Goal: Task Accomplishment & Management: Manage account settings

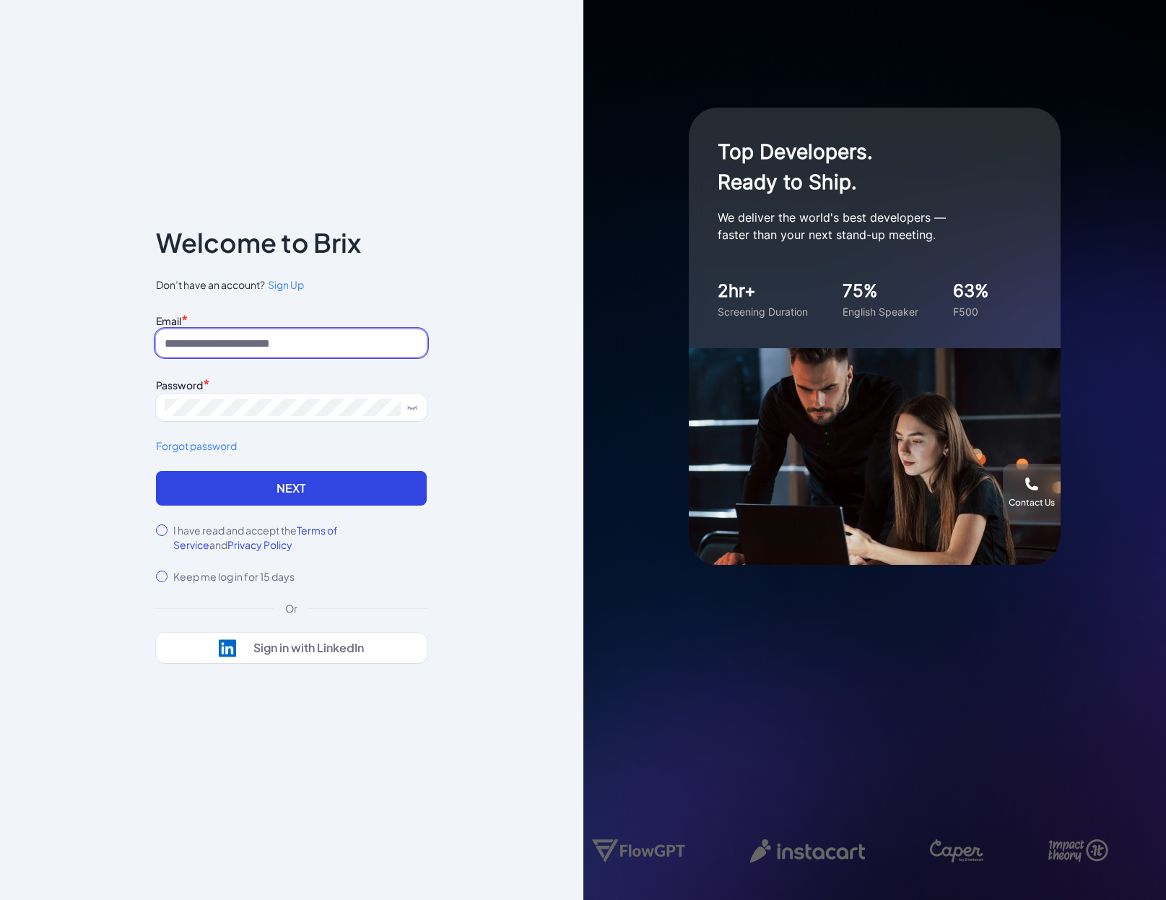
click at [322, 352] on input at bounding box center [291, 342] width 271 height 27
type input "**********"
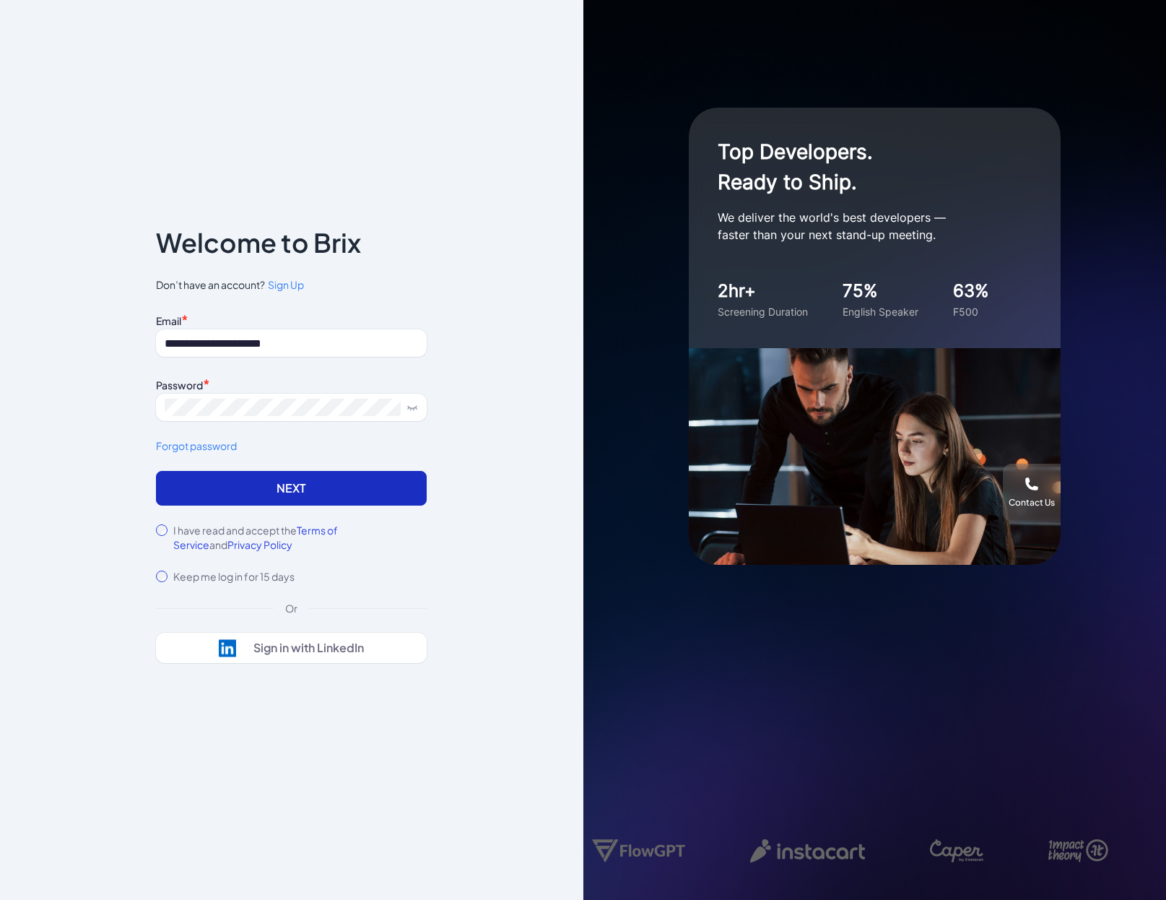
click at [341, 493] on button "Next" at bounding box center [291, 488] width 271 height 35
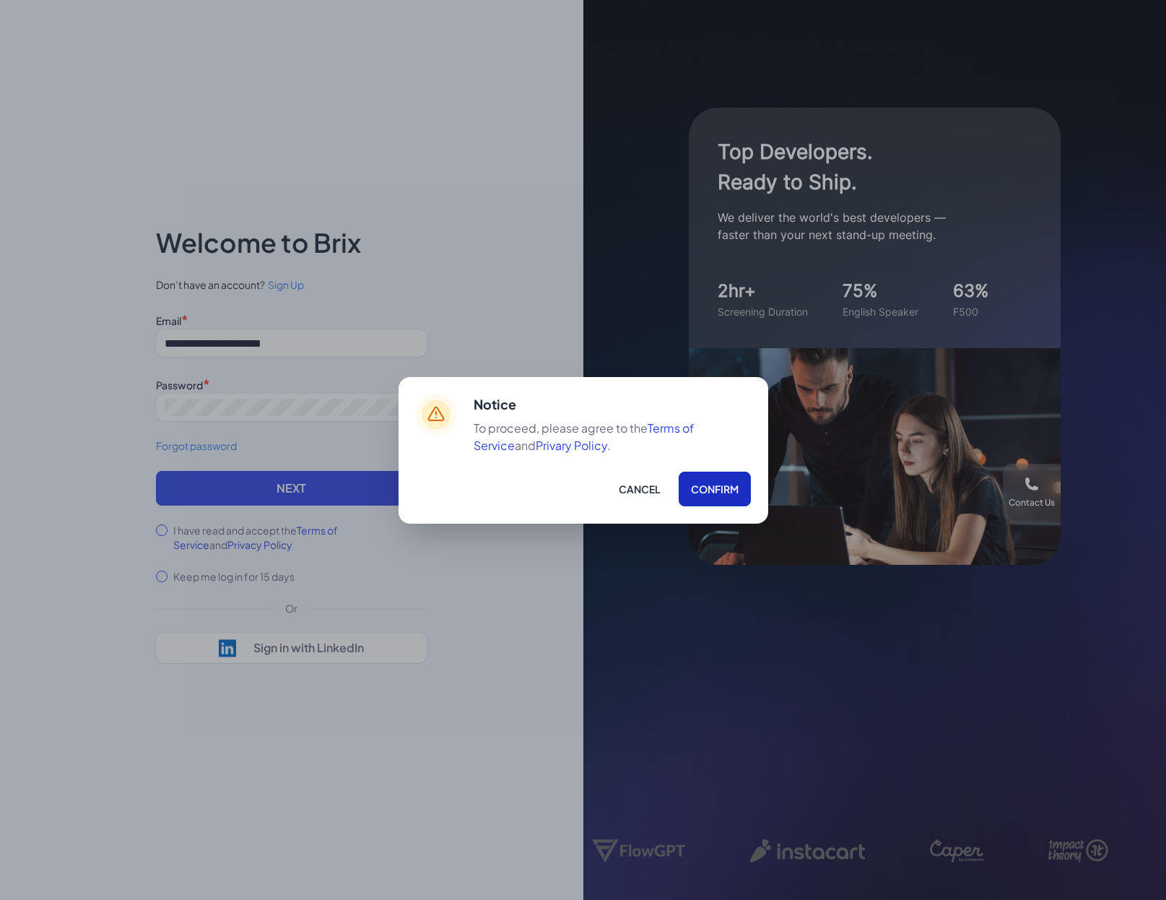
click at [723, 494] on button "Confirm" at bounding box center [715, 488] width 72 height 35
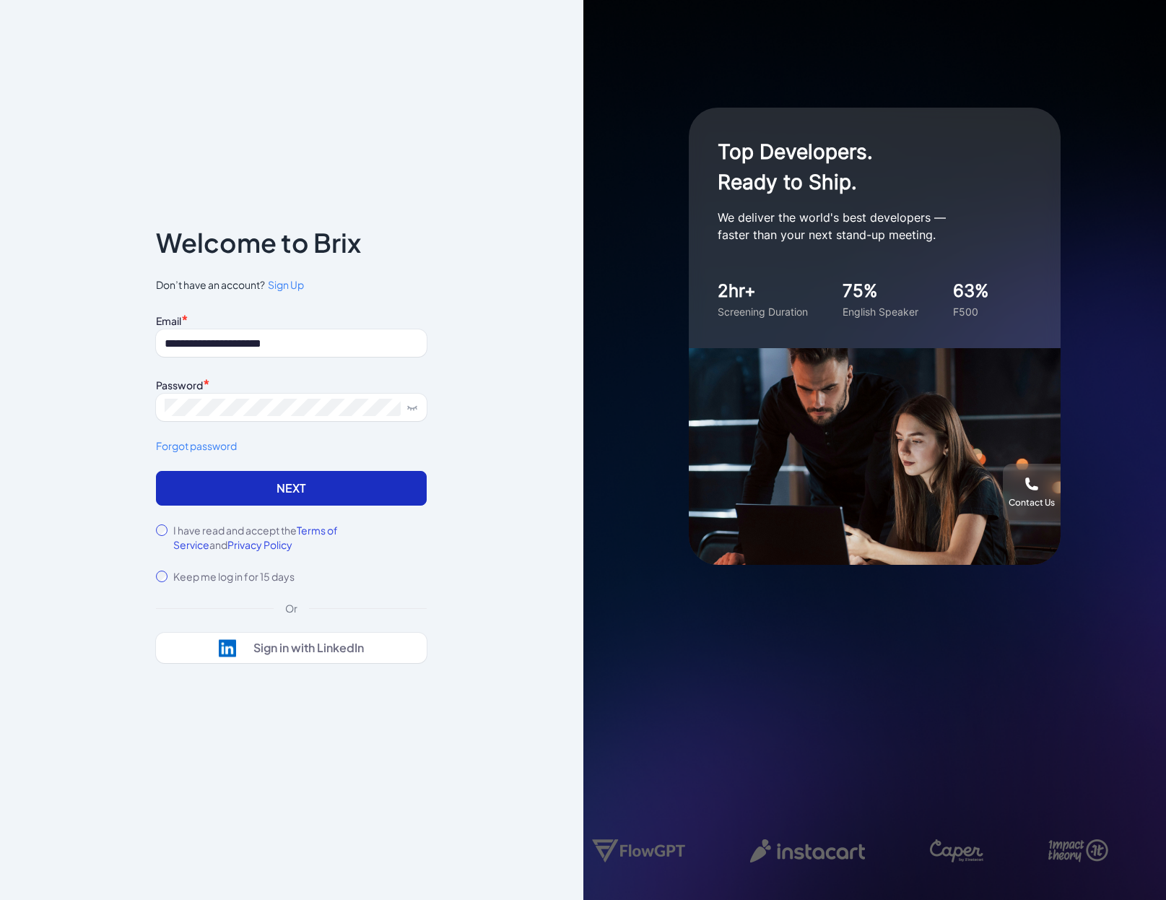
click at [281, 476] on button "Next" at bounding box center [291, 488] width 271 height 35
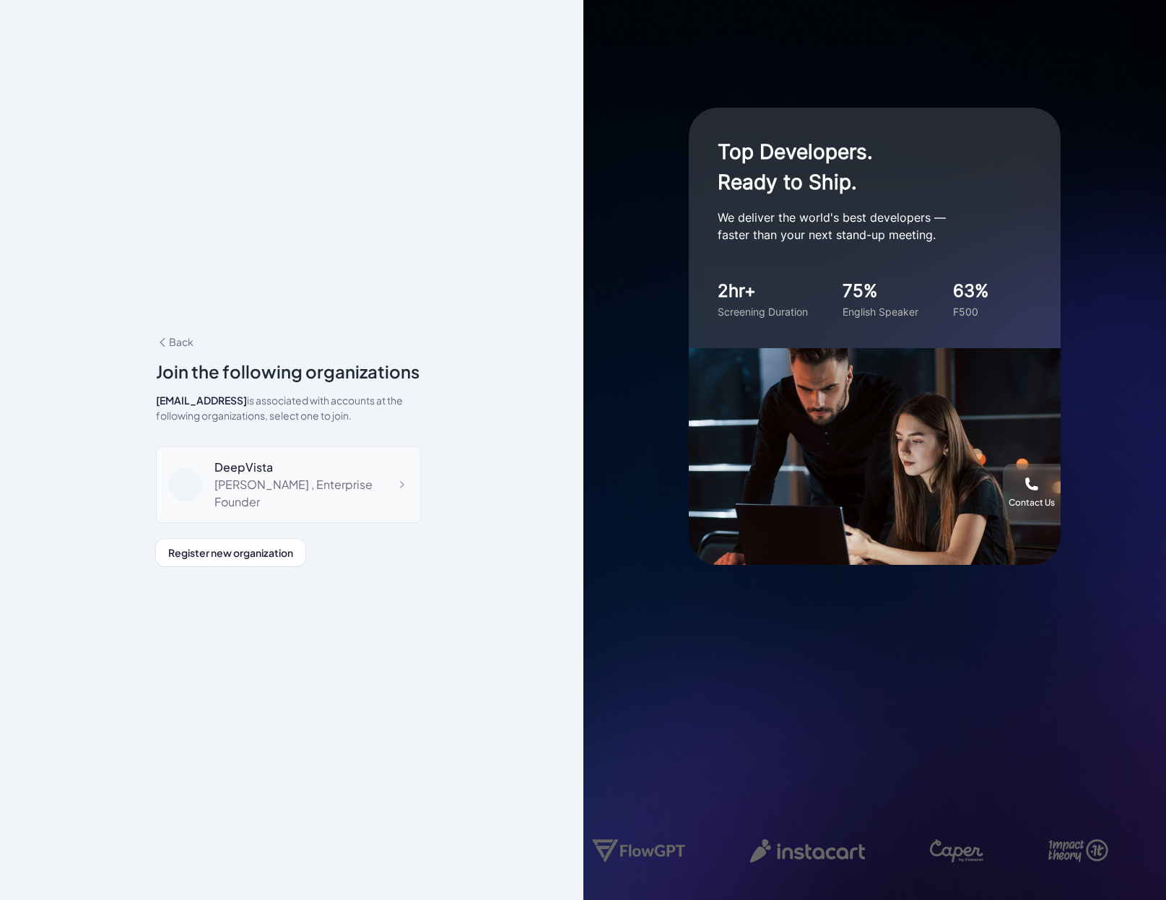
click at [301, 490] on div "Jing Conan Wang , Enterprise Founder" at bounding box center [311, 493] width 194 height 35
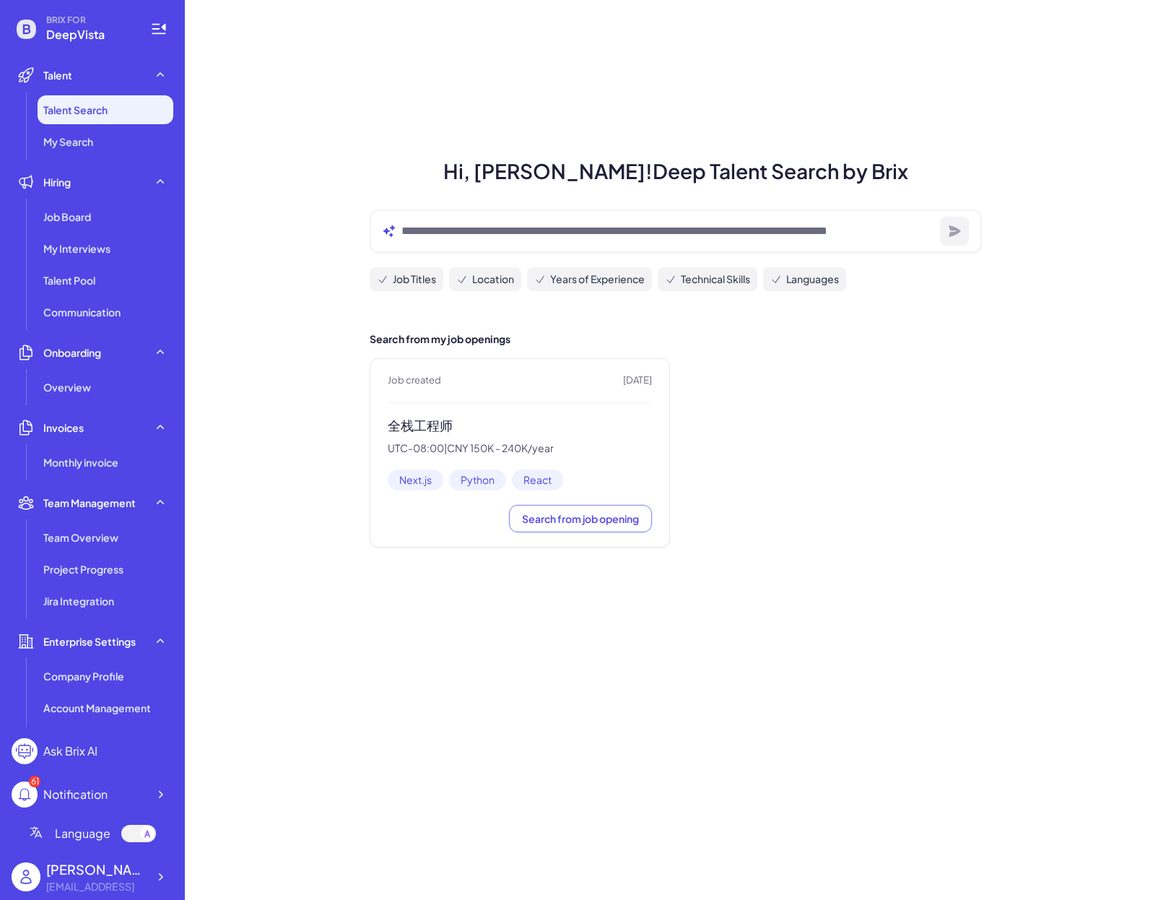
click at [417, 414] on div "Job created [DATE] 全栈工程师 UTC-08:00 | CNY 150K - 240K/year Next.js Python React …" at bounding box center [520, 452] width 300 height 189
click at [93, 219] on div "Job Board" at bounding box center [106, 216] width 136 height 29
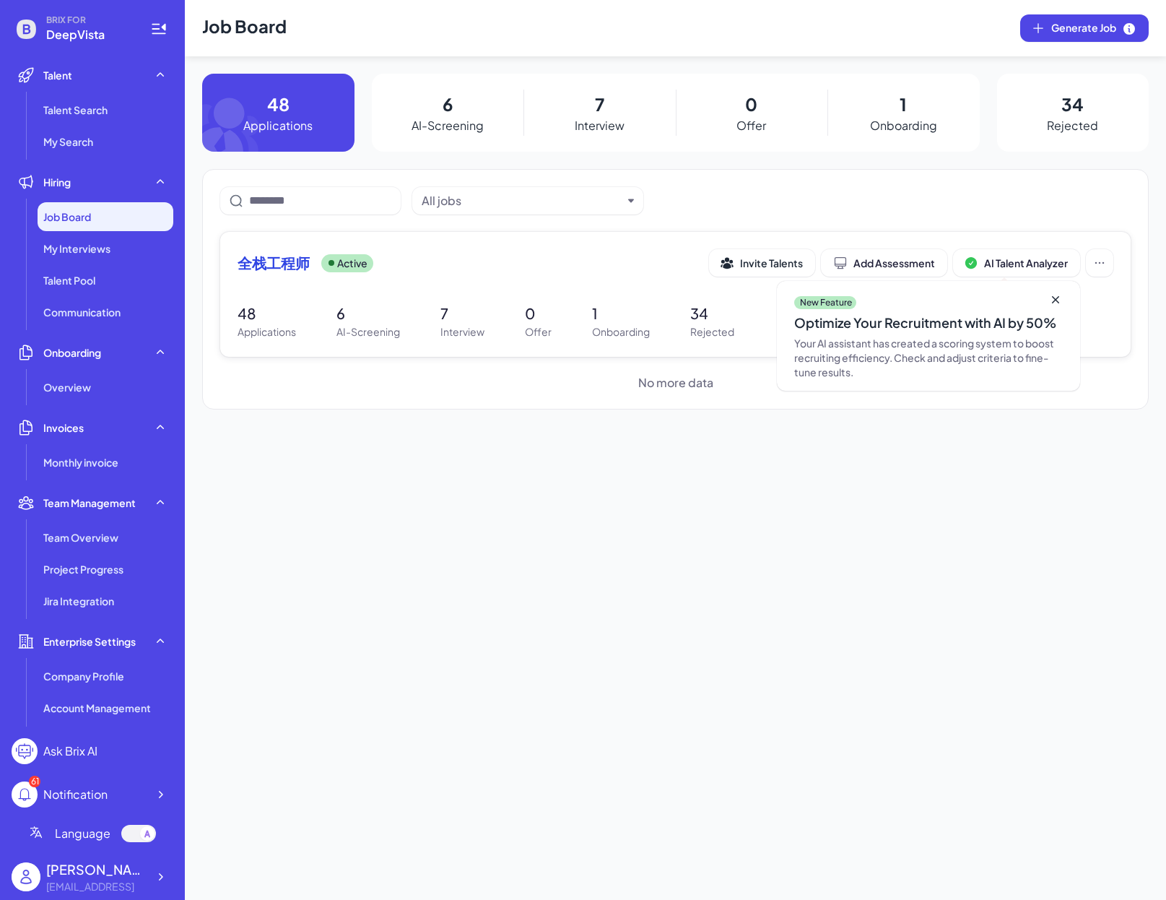
click at [266, 262] on span "全栈工程师" at bounding box center [274, 263] width 72 height 20
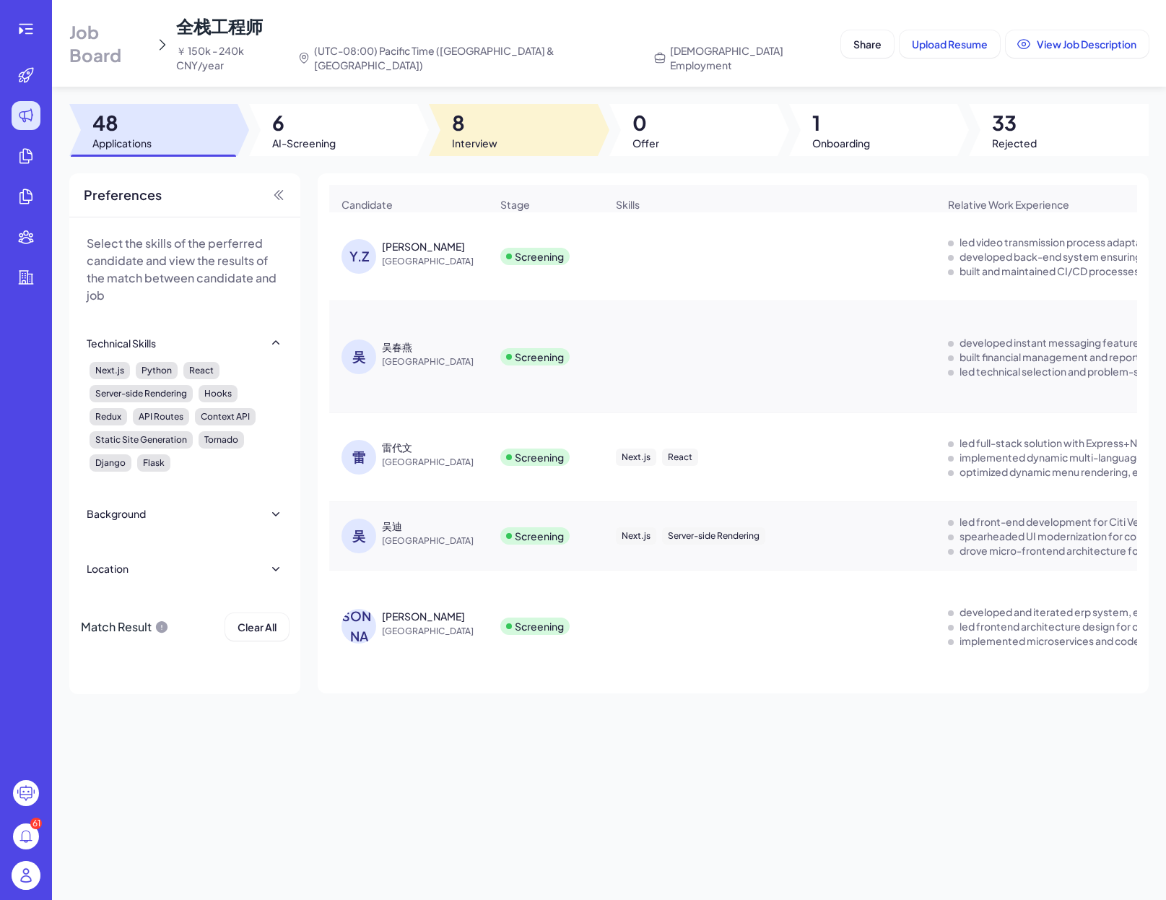
click at [502, 126] on div at bounding box center [513, 130] width 168 height 52
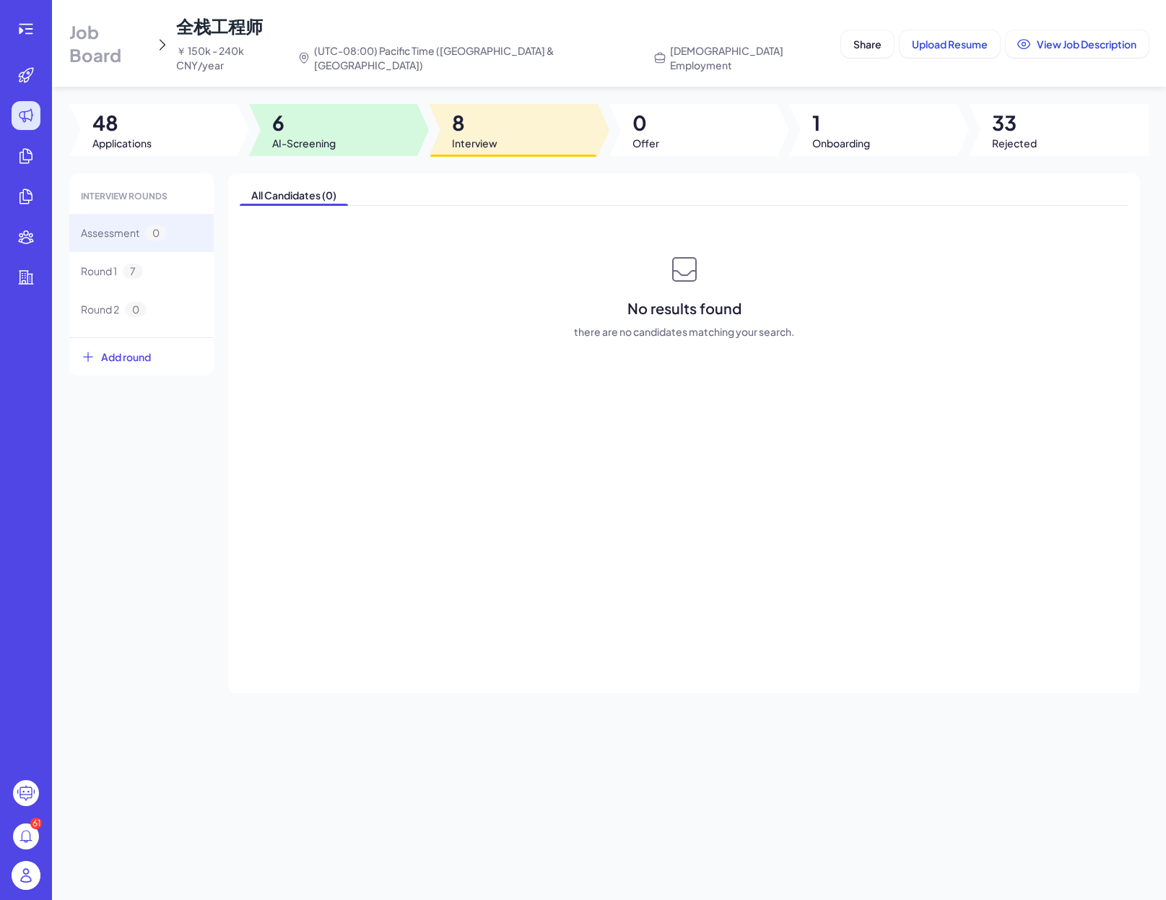
click at [313, 111] on span "6" at bounding box center [304, 123] width 64 height 26
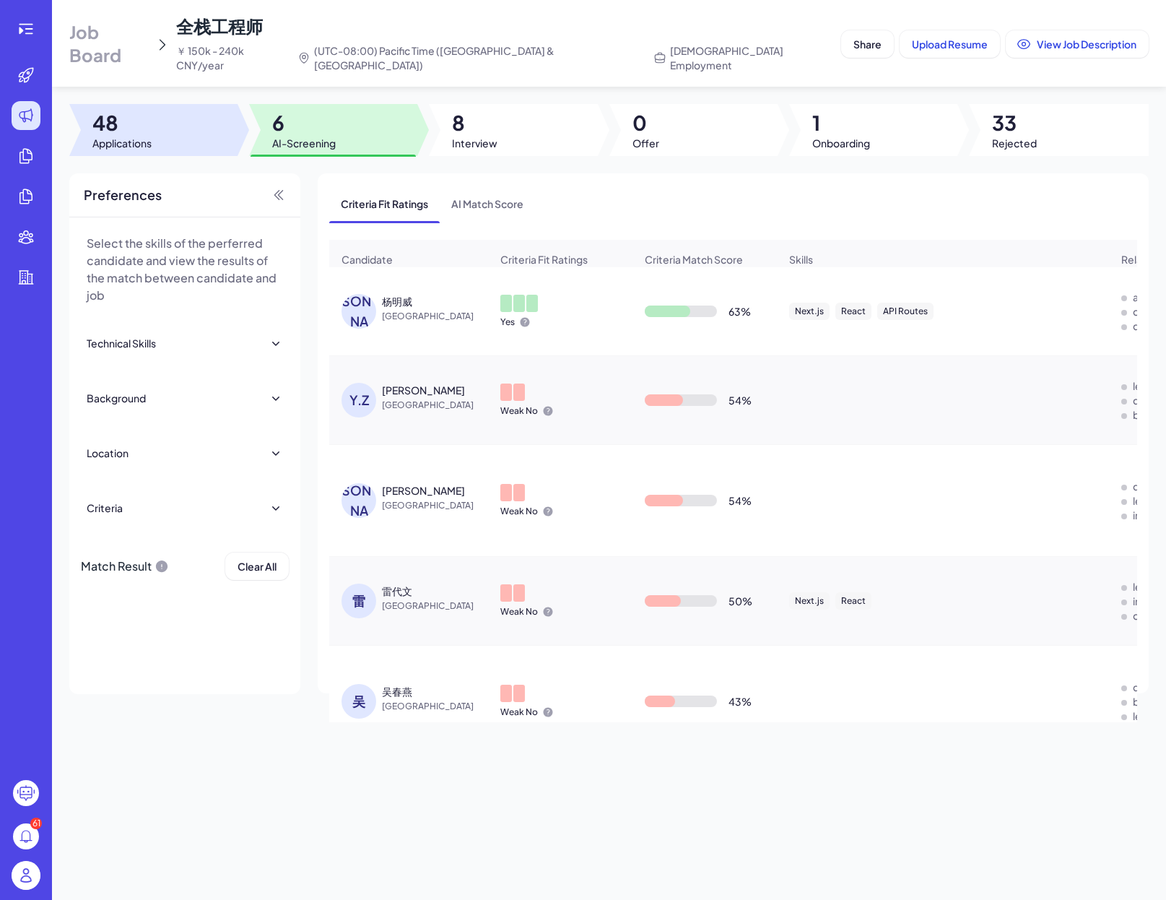
click at [162, 105] on div at bounding box center [153, 130] width 168 height 52
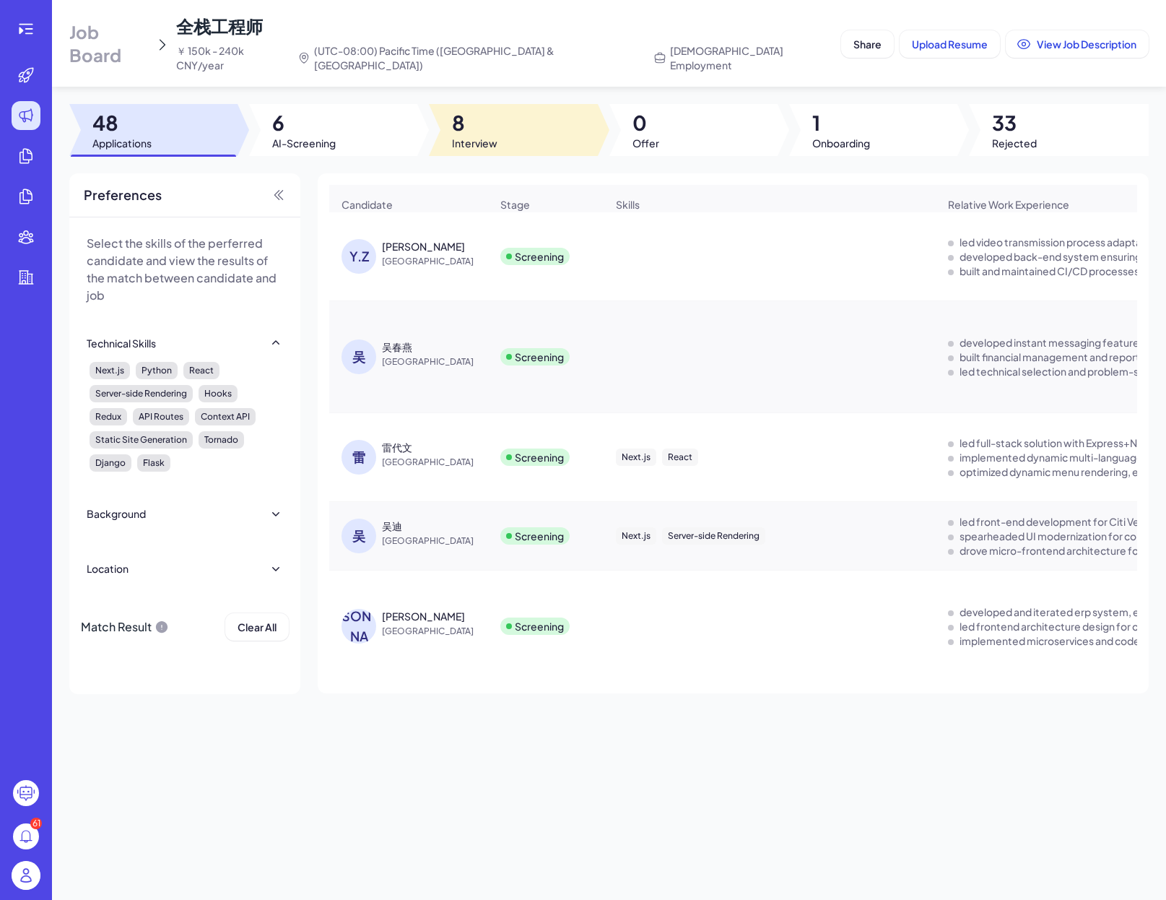
click at [502, 109] on div at bounding box center [513, 130] width 168 height 52
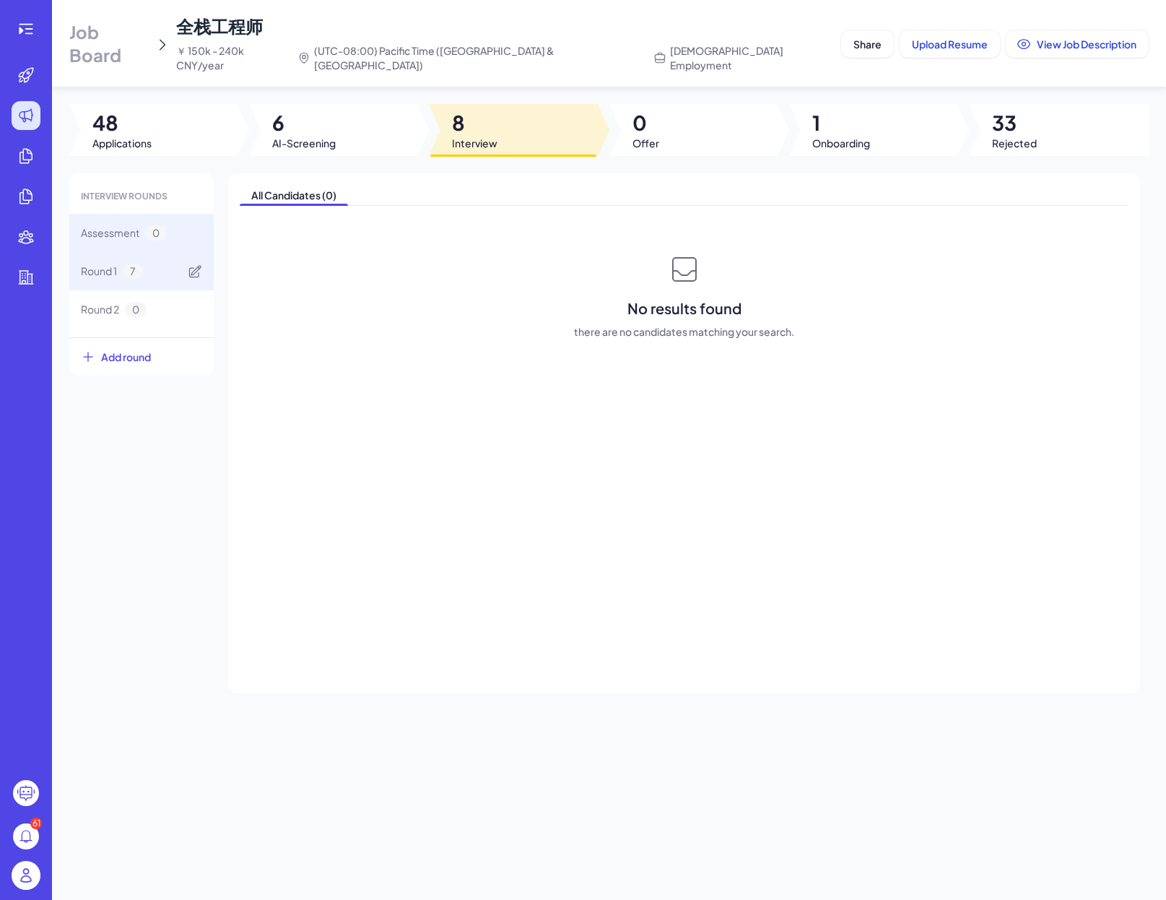
click at [143, 264] on div "Round 1 7" at bounding box center [112, 271] width 62 height 15
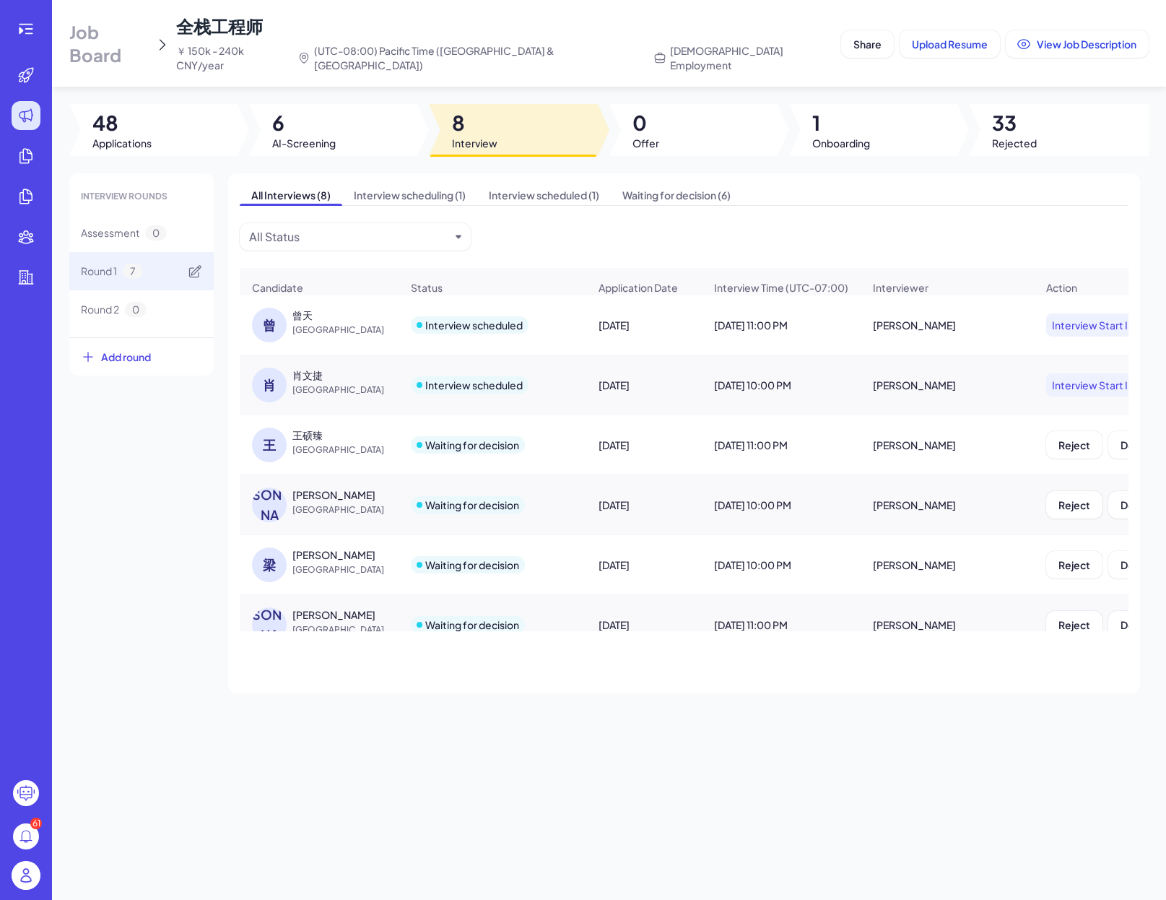
click at [112, 264] on span "Round 1" at bounding box center [99, 271] width 36 height 15
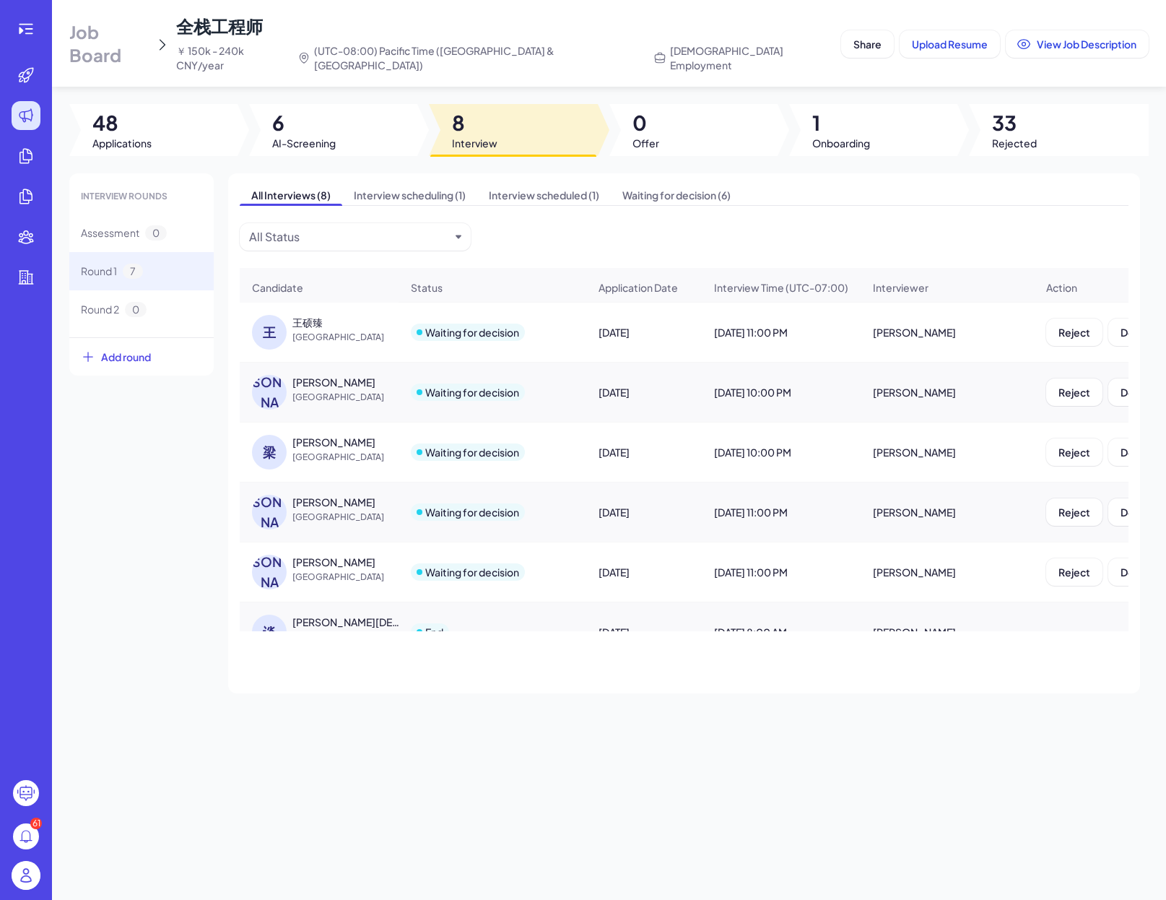
scroll to position [152, 0]
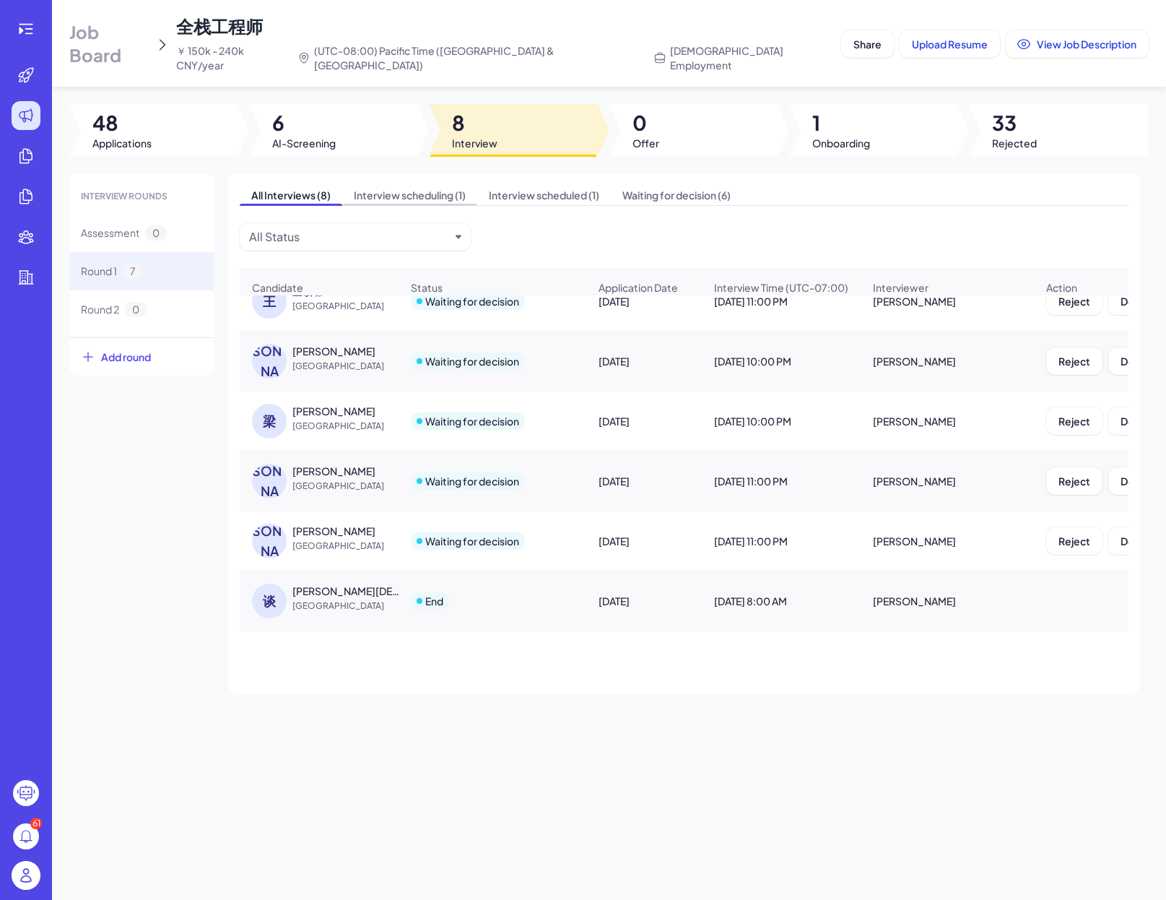
click at [439, 185] on span "Interview scheduling (1)" at bounding box center [409, 195] width 135 height 20
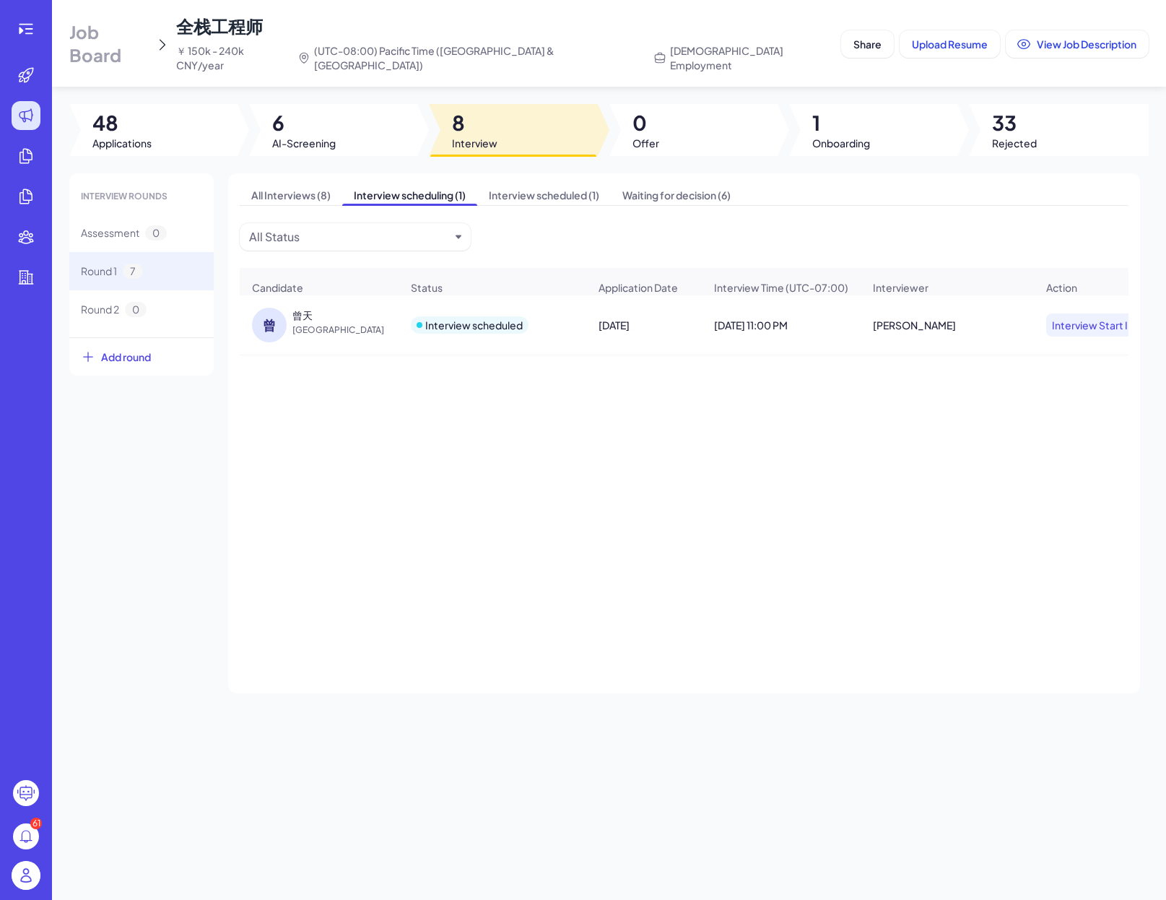
scroll to position [0, 0]
click at [518, 187] on span "Interview scheduled (1)" at bounding box center [544, 195] width 134 height 20
click at [676, 185] on span "Waiting for decision (6)" at bounding box center [676, 195] width 131 height 20
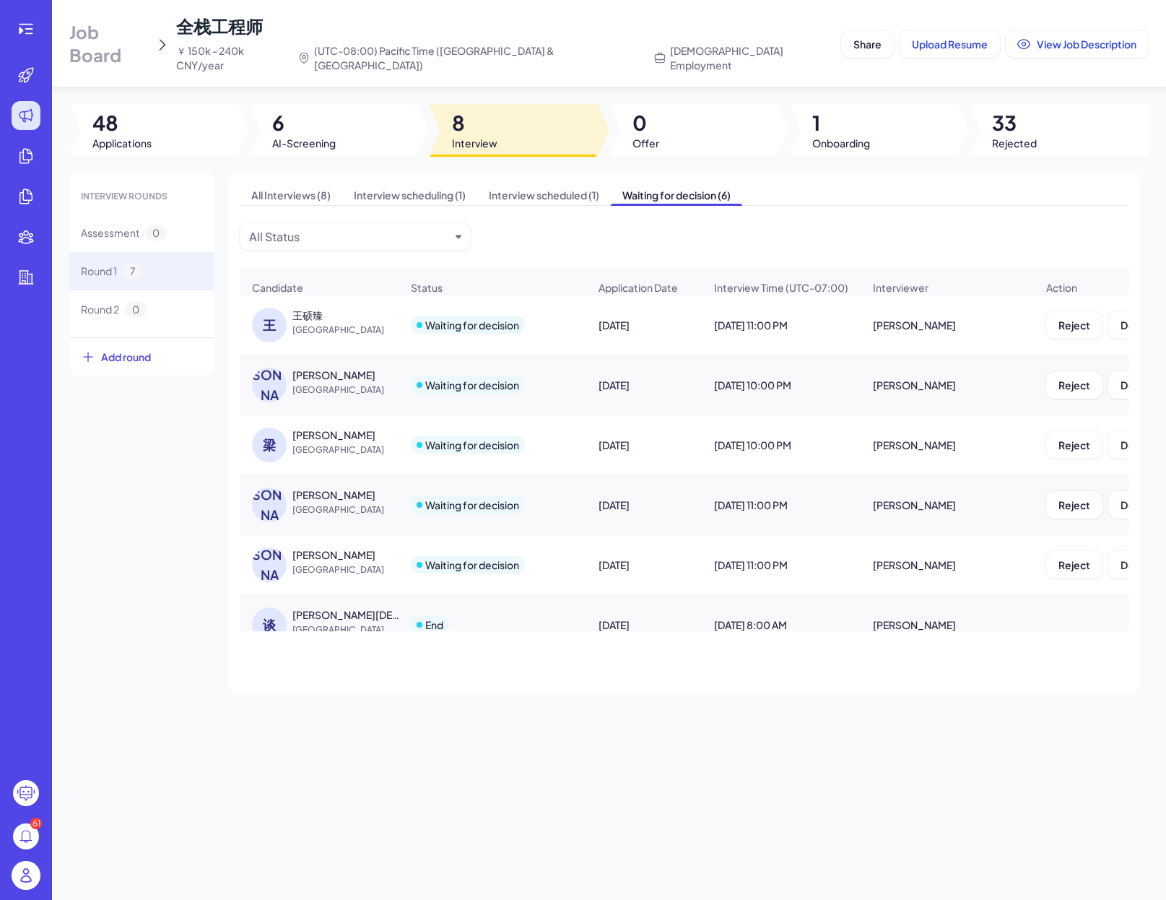
scroll to position [32, 0]
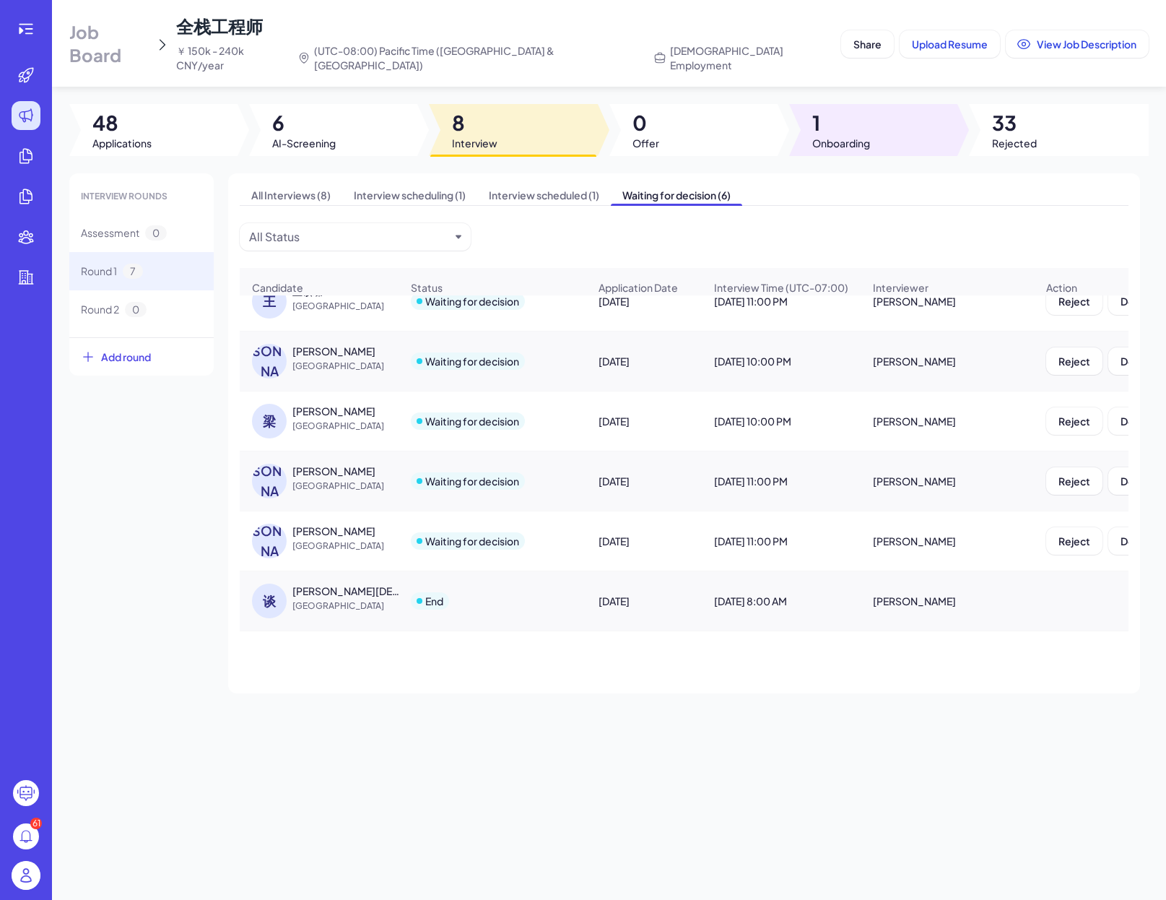
click at [844, 120] on span "1" at bounding box center [841, 123] width 58 height 26
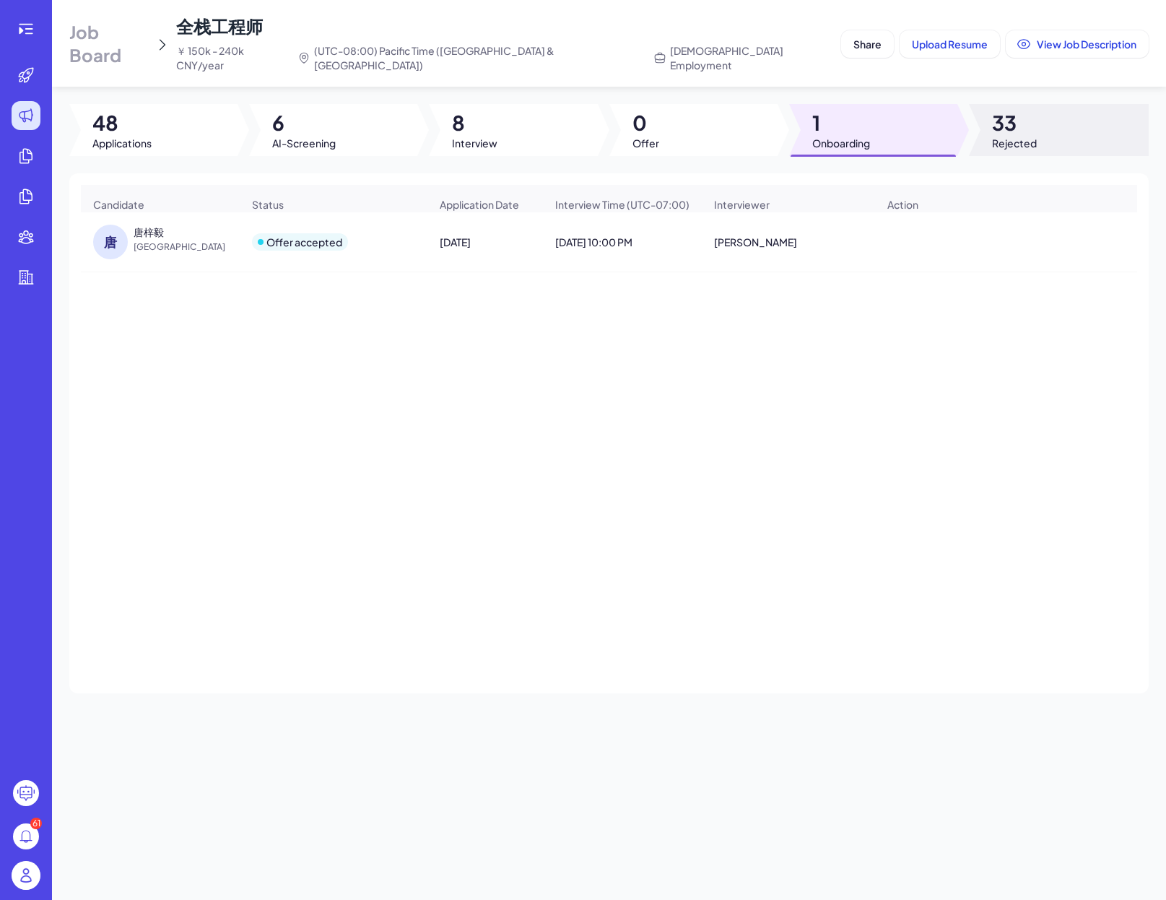
click at [980, 116] on div at bounding box center [1059, 130] width 180 height 52
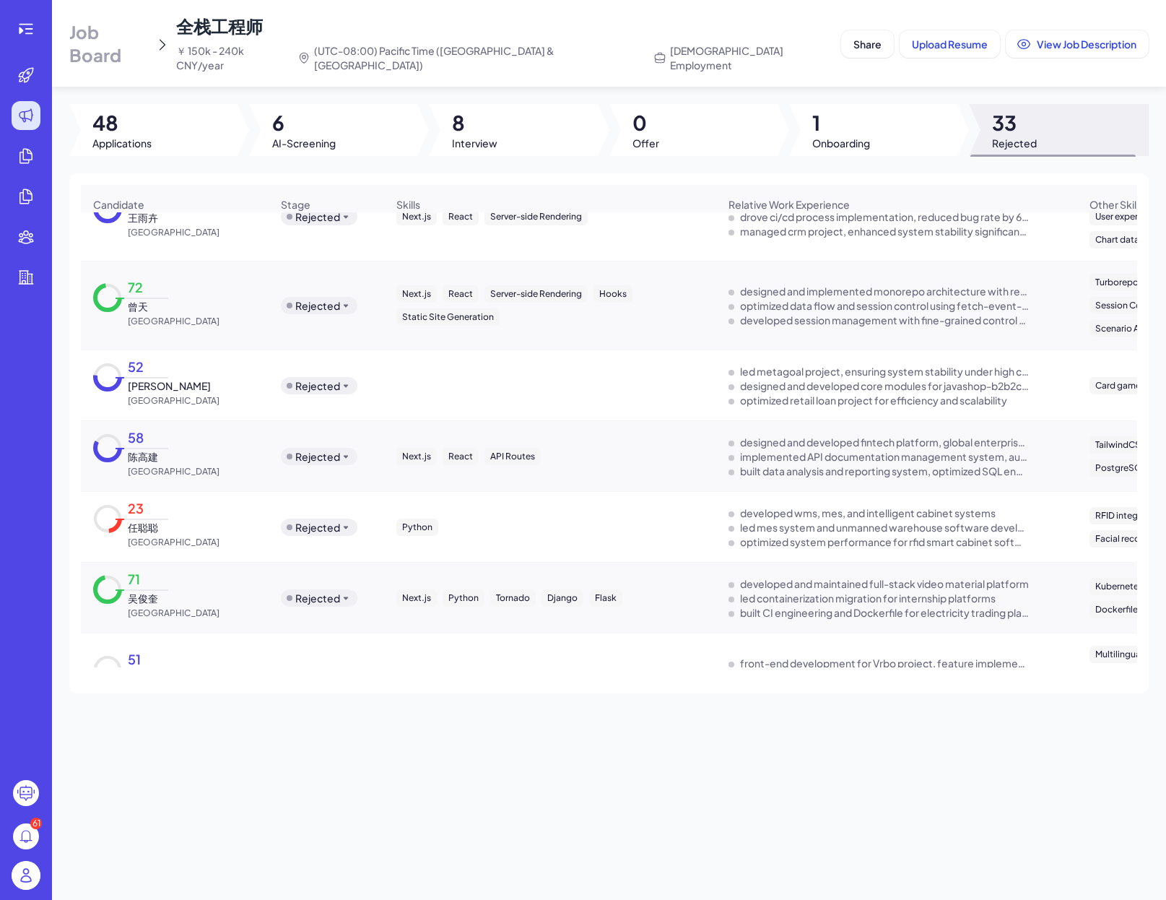
scroll to position [121, 0]
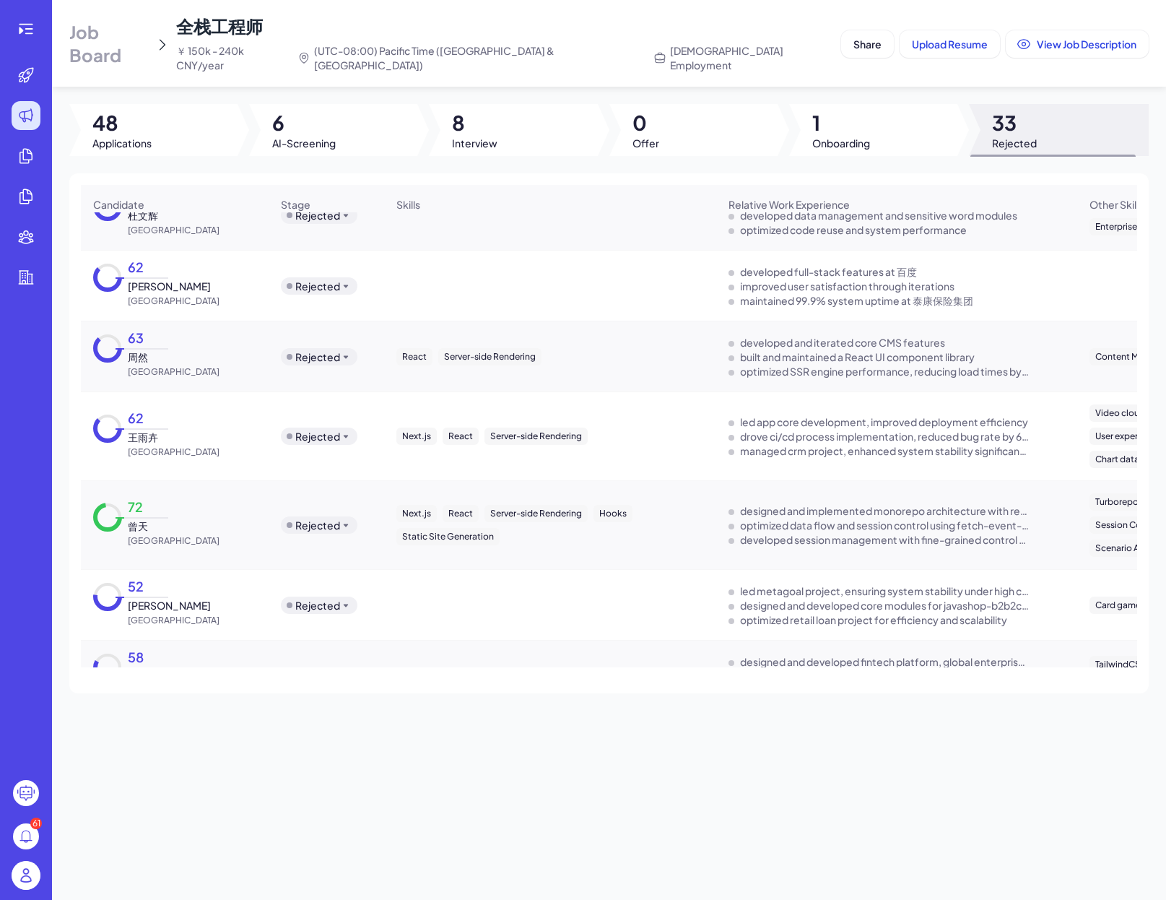
click at [468, 339] on div "React Server-side Rendering" at bounding box center [550, 356] width 331 height 40
